Goal: Information Seeking & Learning: Learn about a topic

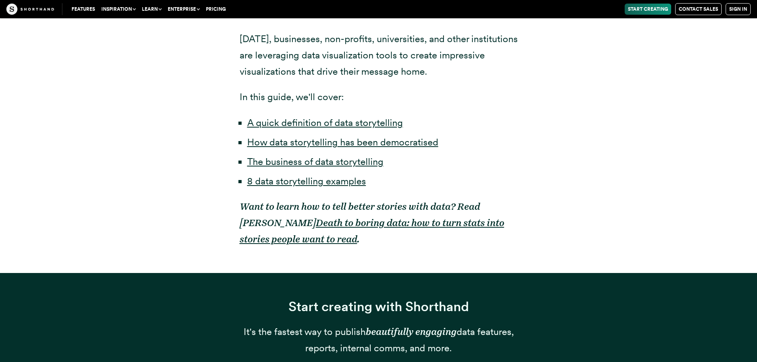
scroll to position [636, 0]
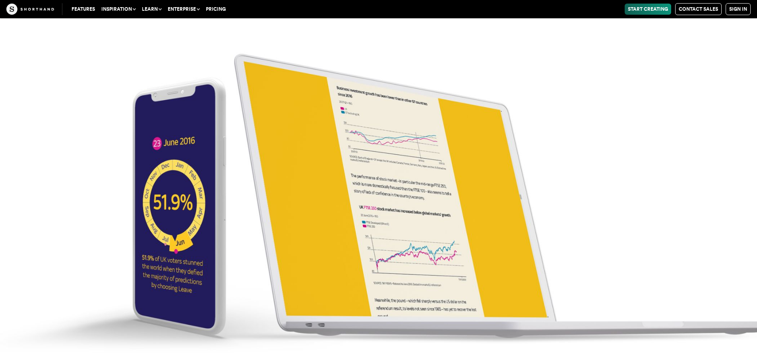
scroll to position [3489, 0]
click at [415, 183] on img at bounding box center [378, 181] width 757 height 362
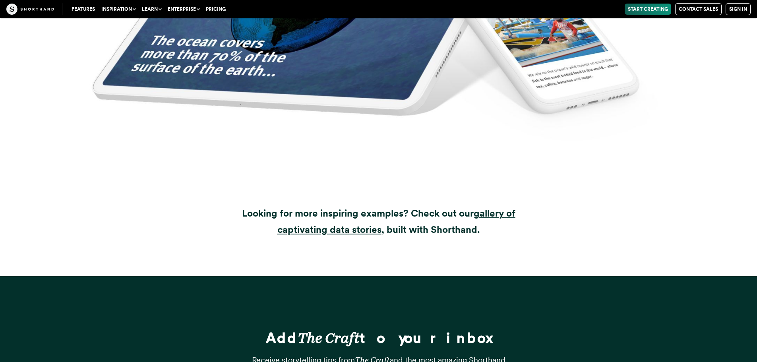
scroll to position [10564, 0]
